Goal: Task Accomplishment & Management: Manage account settings

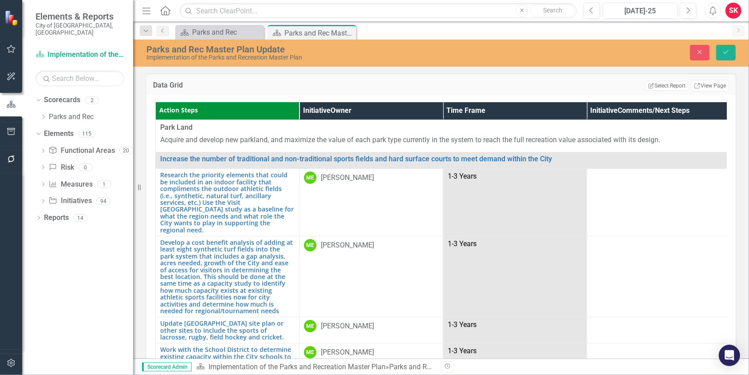
scroll to position [2353, 0]
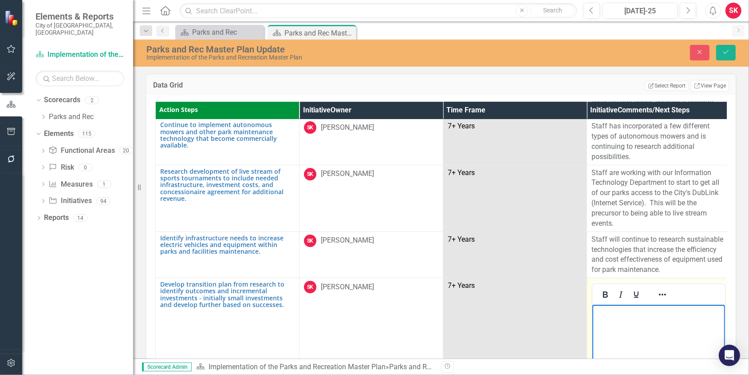
click at [607, 323] on body "Rich Text Area. Press ALT-0 for help." at bounding box center [658, 370] width 133 height 133
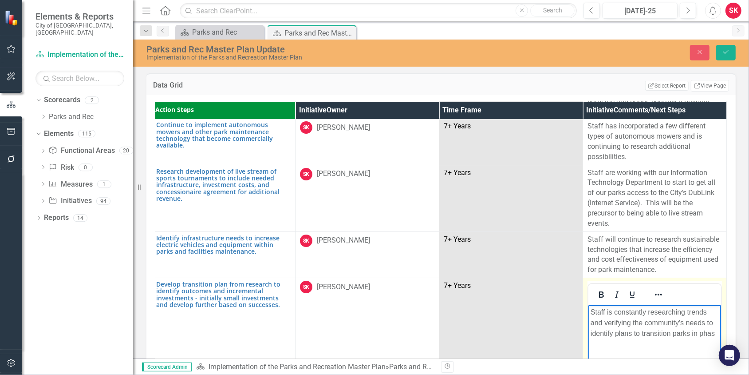
scroll to position [2353, 8]
click at [730, 55] on icon "Save" at bounding box center [726, 52] width 8 height 6
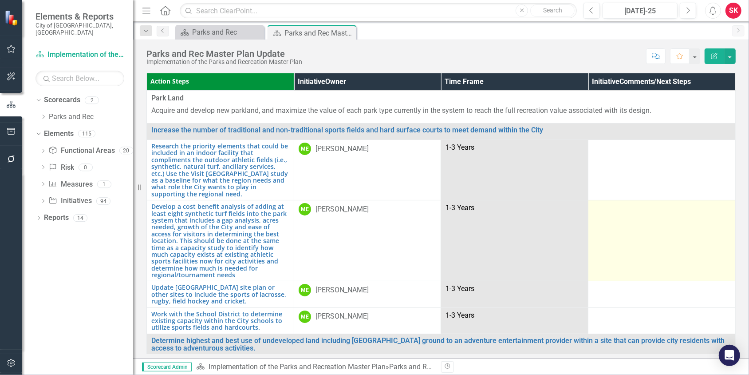
drag, startPoint x: 422, startPoint y: 196, endPoint x: 622, endPoint y: 241, distance: 204.8
click at [622, 241] on td at bounding box center [662, 240] width 147 height 81
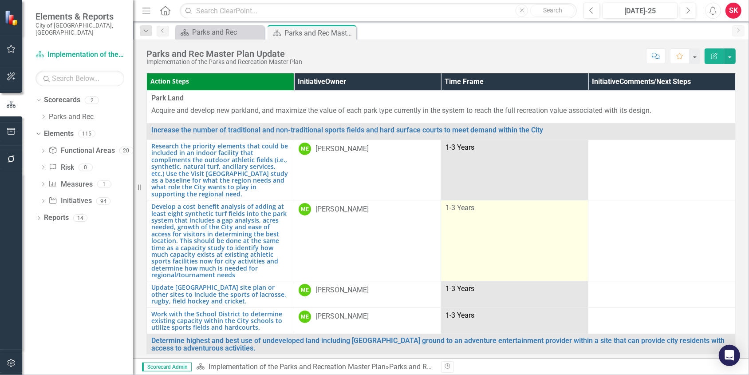
drag, startPoint x: 543, startPoint y: 207, endPoint x: 536, endPoint y: 206, distance: 6.7
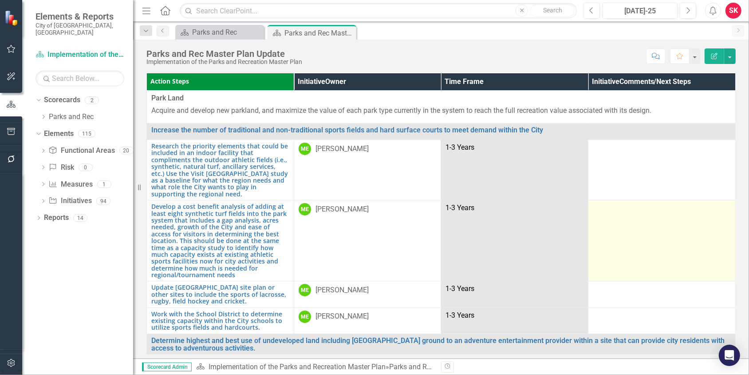
drag, startPoint x: 533, startPoint y: 206, endPoint x: 686, endPoint y: 219, distance: 153.8
click at [686, 219] on td at bounding box center [662, 240] width 147 height 81
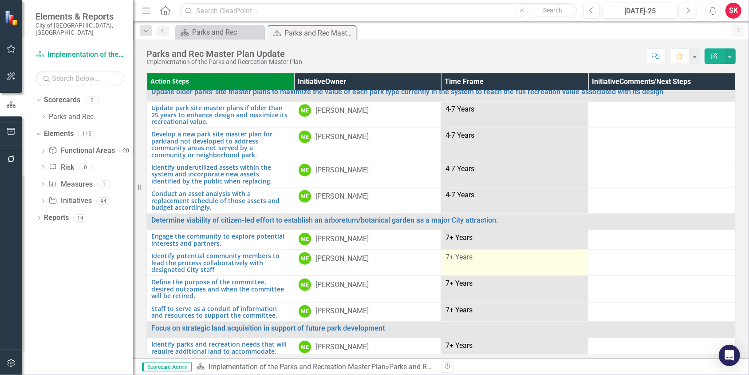
scroll to position [533, 0]
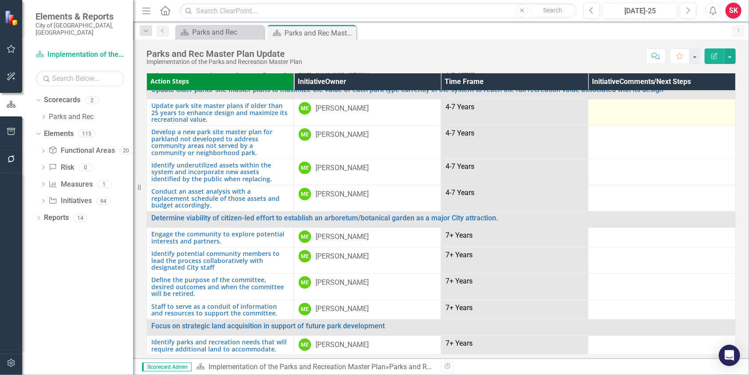
click at [608, 102] on div at bounding box center [662, 107] width 138 height 11
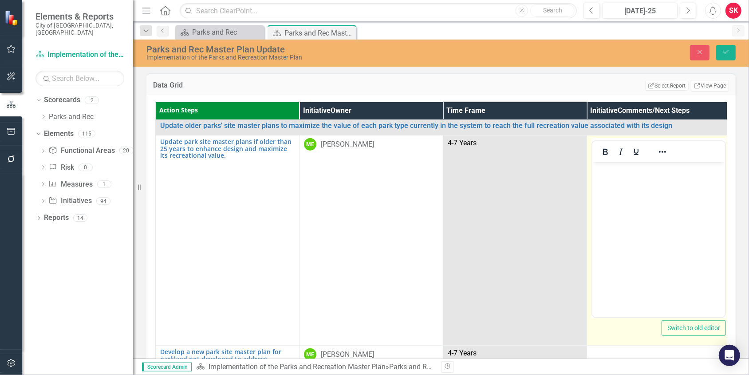
scroll to position [0, 0]
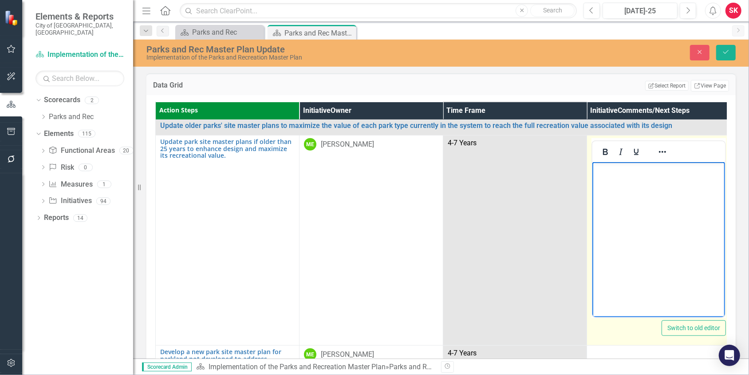
click at [630, 195] on body "Rich Text Area. Press ALT-0 for help." at bounding box center [658, 228] width 133 height 133
click at [678, 171] on p "Staff has planned in our" at bounding box center [659, 169] width 128 height 11
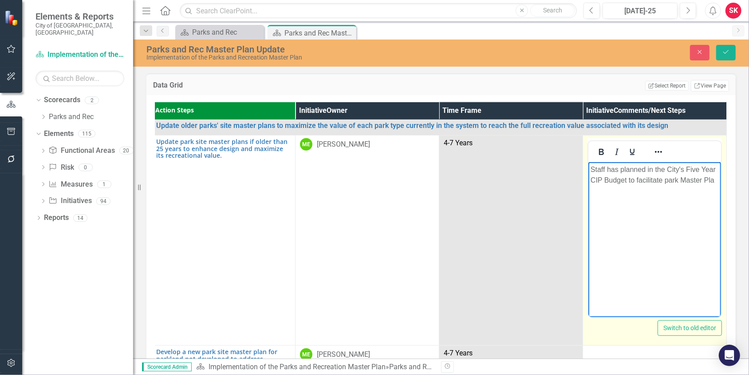
scroll to position [533, 8]
drag, startPoint x: 627, startPoint y: 190, endPoint x: 638, endPoint y: 190, distance: 10.7
click at [638, 190] on p "Staff has planned in the City's Five Year CIP Budget to facilitate park Master …" at bounding box center [655, 180] width 128 height 32
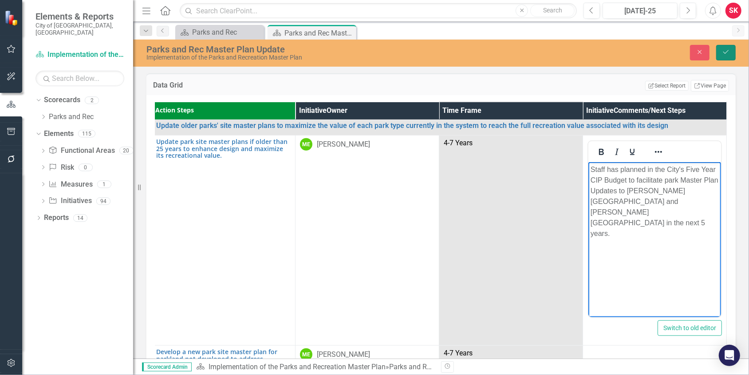
click at [724, 49] on icon "Save" at bounding box center [726, 52] width 8 height 6
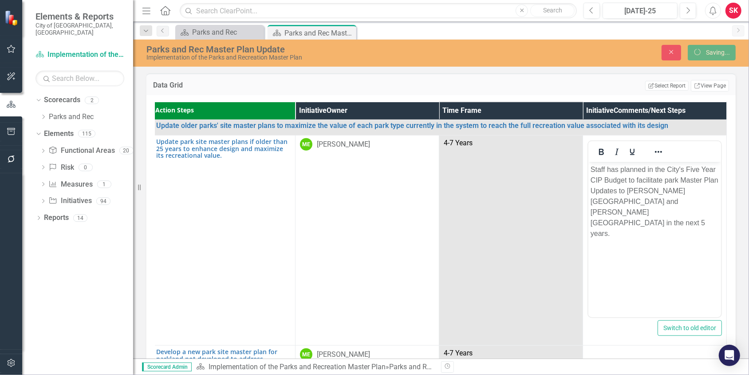
scroll to position [0, 0]
